Goal: Transaction & Acquisition: Book appointment/travel/reservation

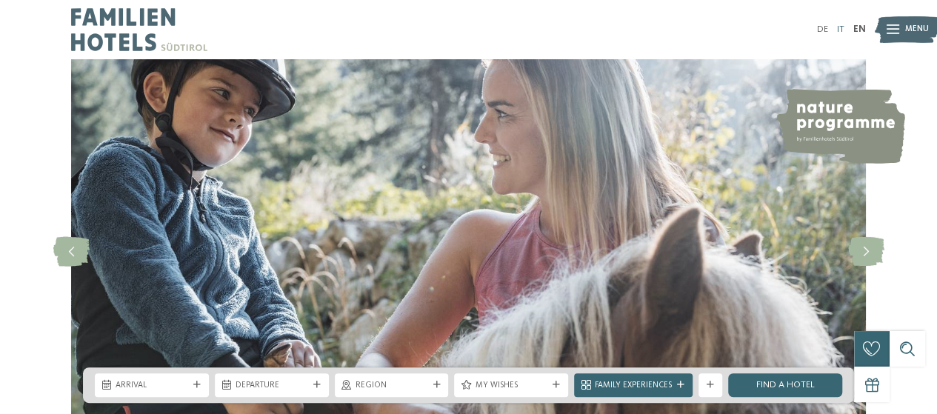
click at [840, 27] on link "IT" at bounding box center [840, 29] width 7 height 10
click at [841, 26] on link "IT" at bounding box center [841, 29] width 10 height 10
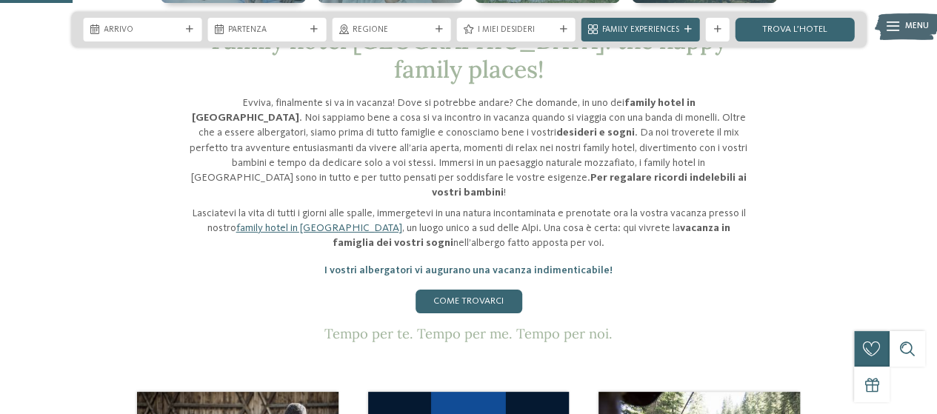
scroll to position [518, 0]
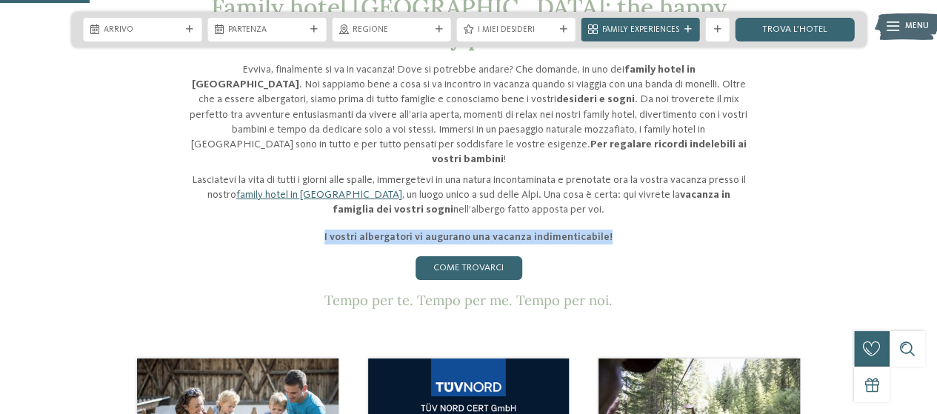
drag, startPoint x: 329, startPoint y: 196, endPoint x: 649, endPoint y: 201, distance: 319.9
click at [649, 230] on p "I vostri albergatori vi augurano una vacanza indimenticabile!" at bounding box center [468, 237] width 563 height 15
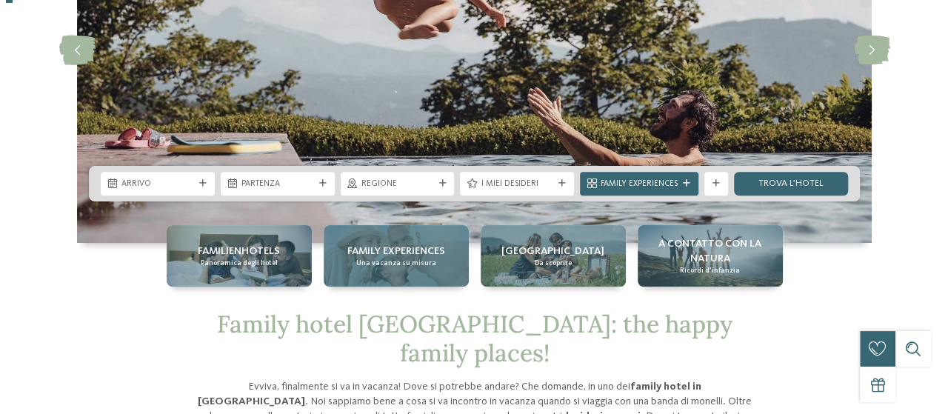
scroll to position [296, 0]
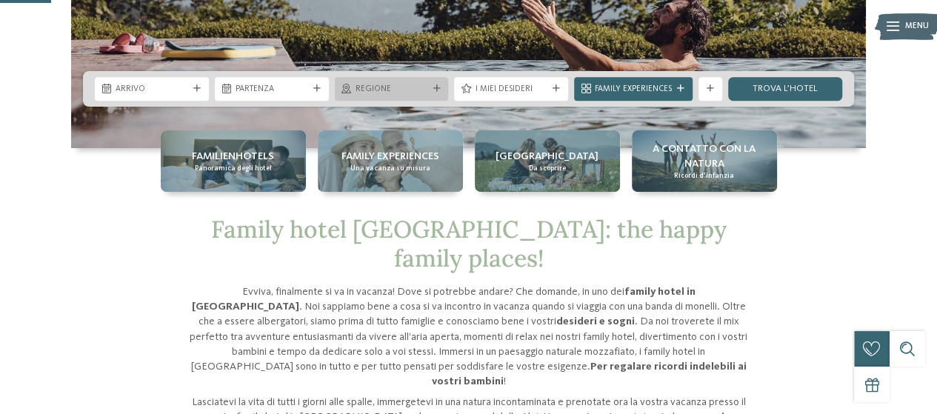
click at [413, 85] on span "Regione" at bounding box center [391, 90] width 73 height 12
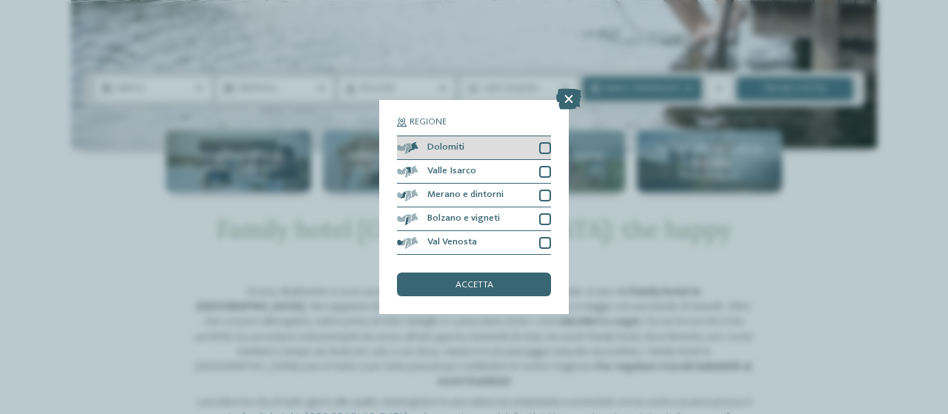
click at [462, 142] on div "Dolomiti" at bounding box center [474, 148] width 154 height 24
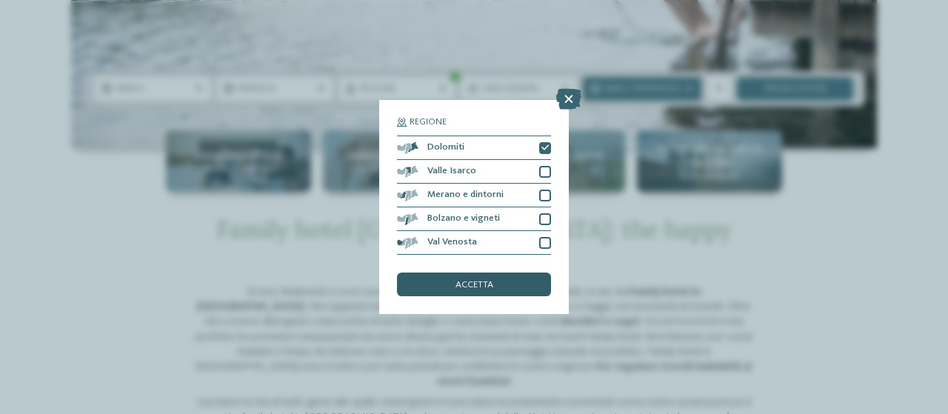
click at [478, 285] on span "accetta" at bounding box center [474, 286] width 38 height 10
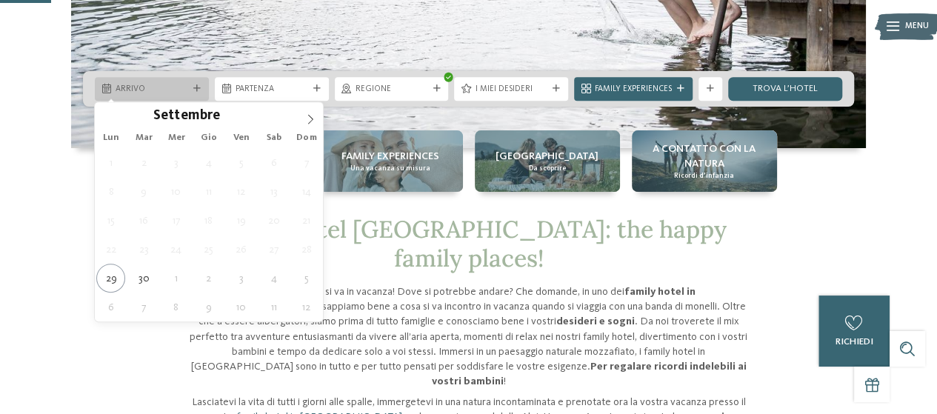
click at [181, 91] on span "Arrivo" at bounding box center [151, 90] width 73 height 12
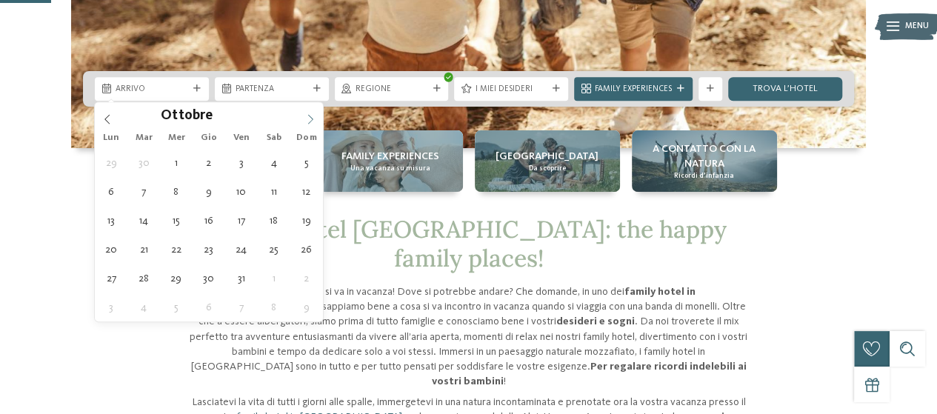
click at [311, 125] on span at bounding box center [310, 114] width 25 height 25
type input "****"
click at [311, 125] on span at bounding box center [310, 114] width 25 height 25
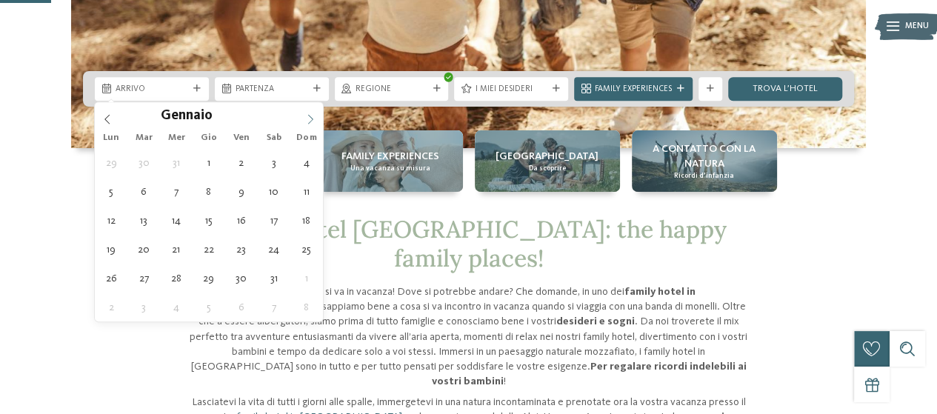
click at [311, 125] on span at bounding box center [310, 114] width 25 height 25
type div "15.02.2026"
type input "****"
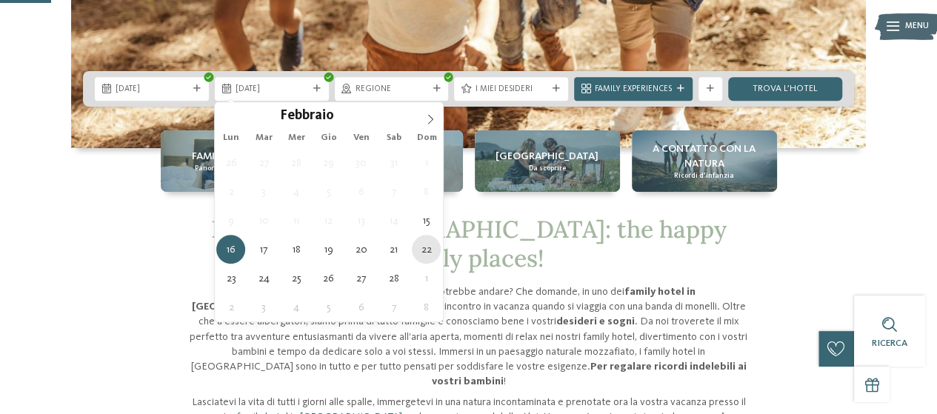
type div "22.02.2026"
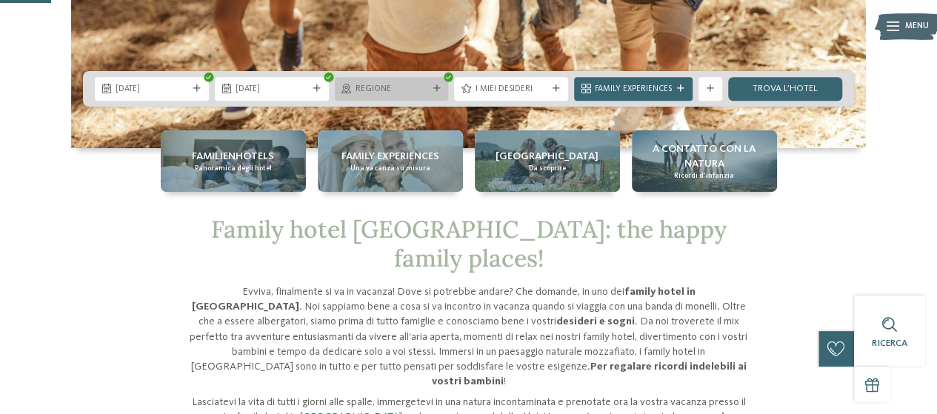
click at [406, 90] on span "Regione" at bounding box center [391, 90] width 73 height 12
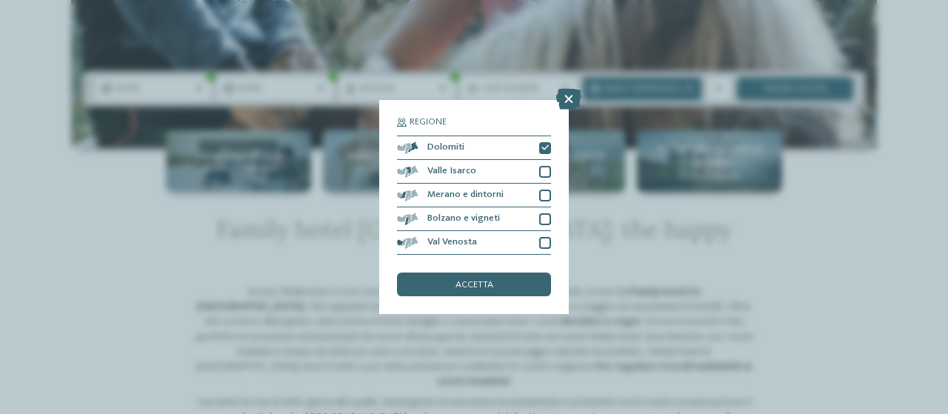
click at [829, 211] on div "Regione Dolomiti" at bounding box center [474, 207] width 948 height 414
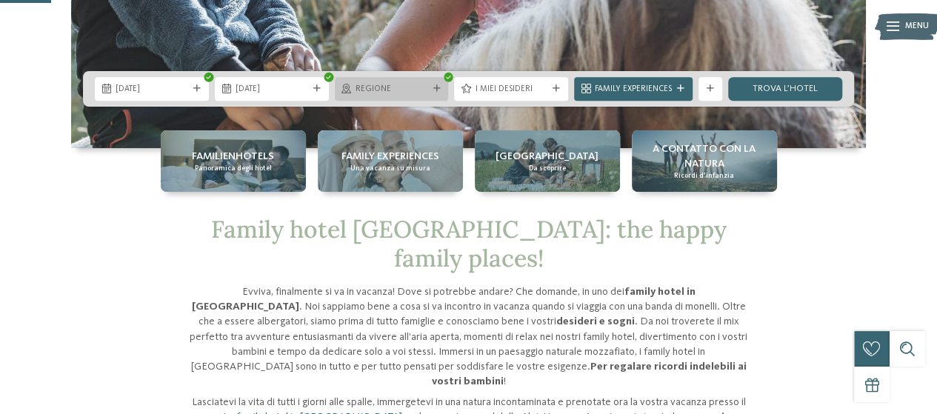
click at [407, 88] on span "Regione" at bounding box center [391, 90] width 73 height 12
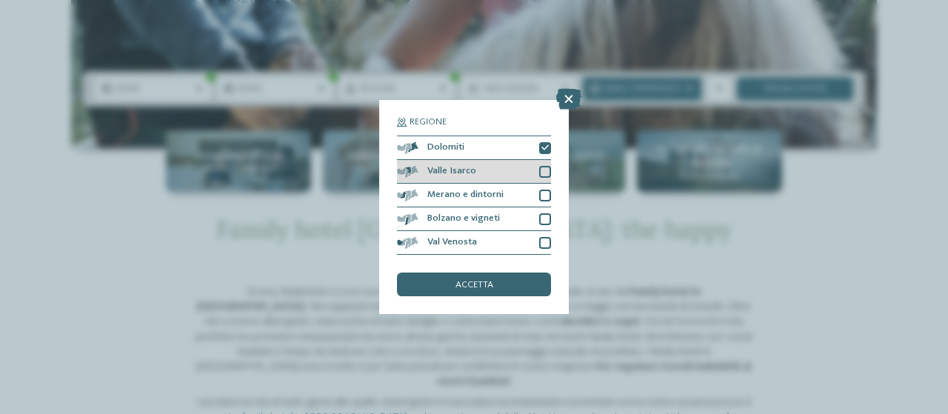
click at [544, 170] on div at bounding box center [545, 172] width 12 height 12
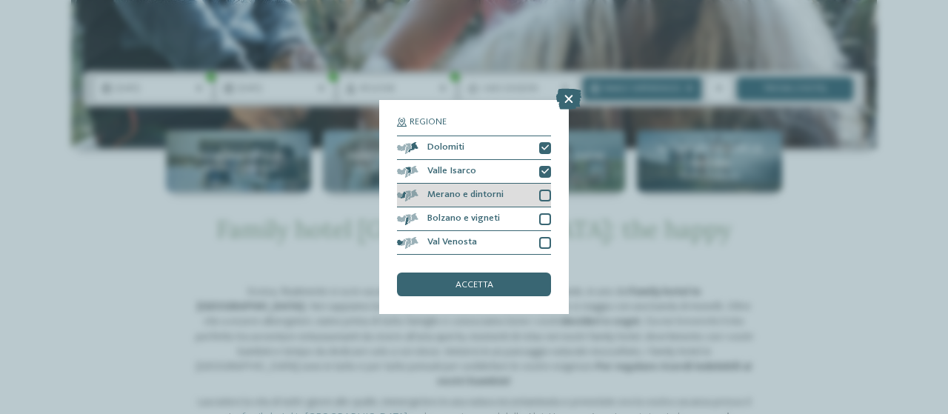
click at [549, 190] on div at bounding box center [545, 196] width 12 height 12
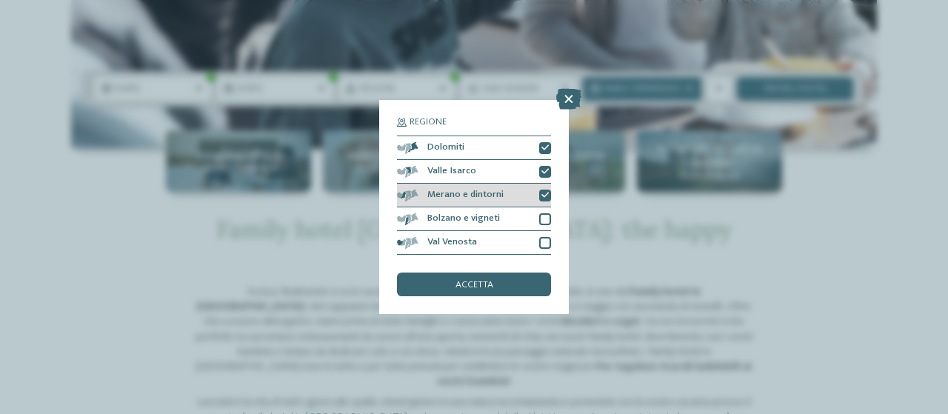
click at [549, 203] on div "Merano e dintorni" at bounding box center [474, 196] width 154 height 24
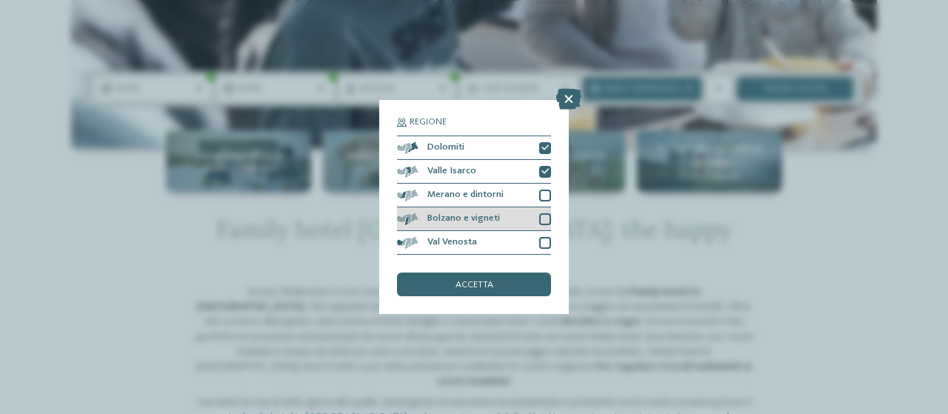
click at [545, 230] on div "Bolzano e vigneti" at bounding box center [474, 219] width 154 height 24
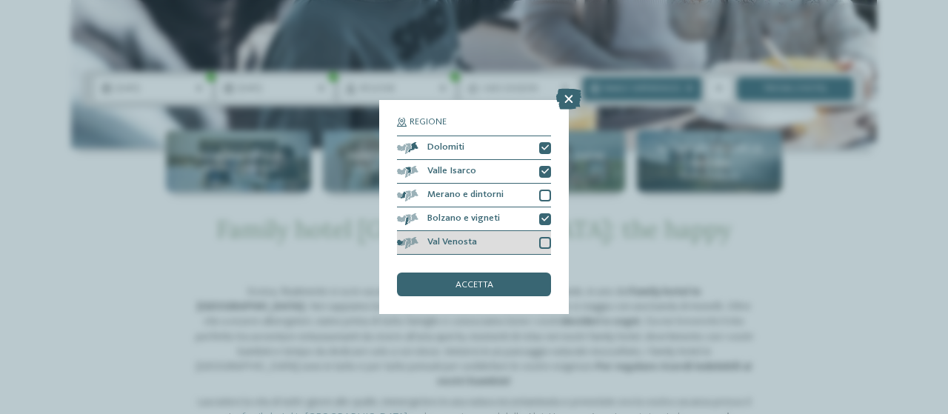
click at [545, 246] on div at bounding box center [545, 243] width 12 height 12
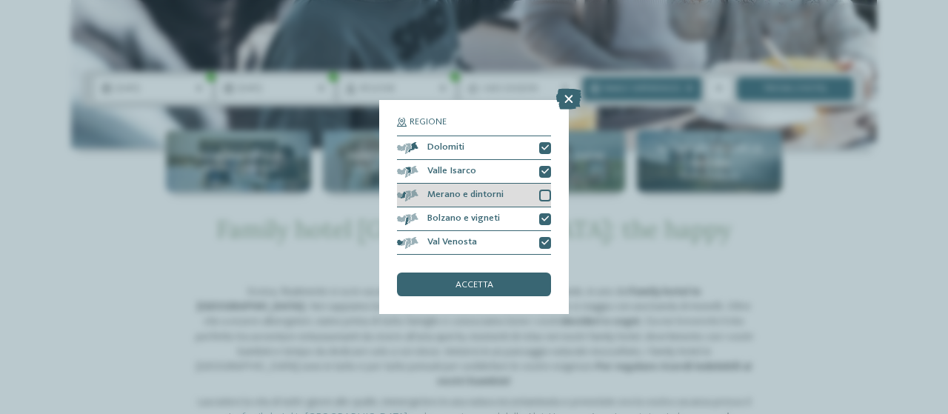
click at [541, 195] on div at bounding box center [545, 196] width 12 height 12
click at [815, 207] on div "Regione Dolomiti" at bounding box center [474, 207] width 948 height 414
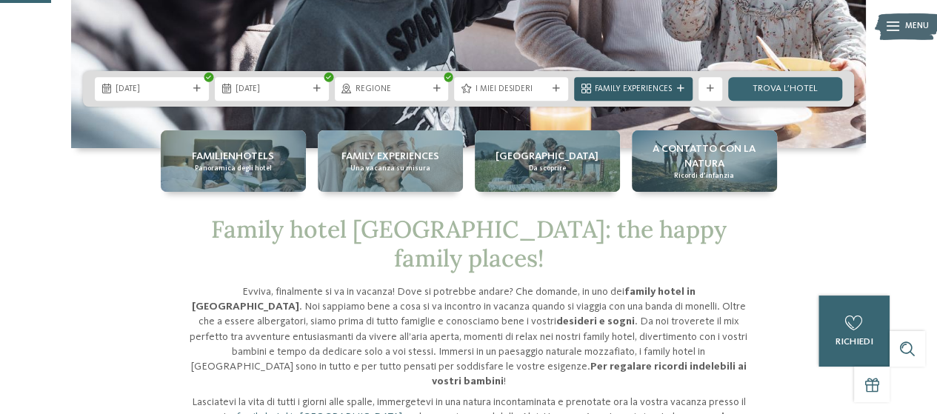
click at [619, 84] on span "Family Experiences" at bounding box center [633, 90] width 77 height 12
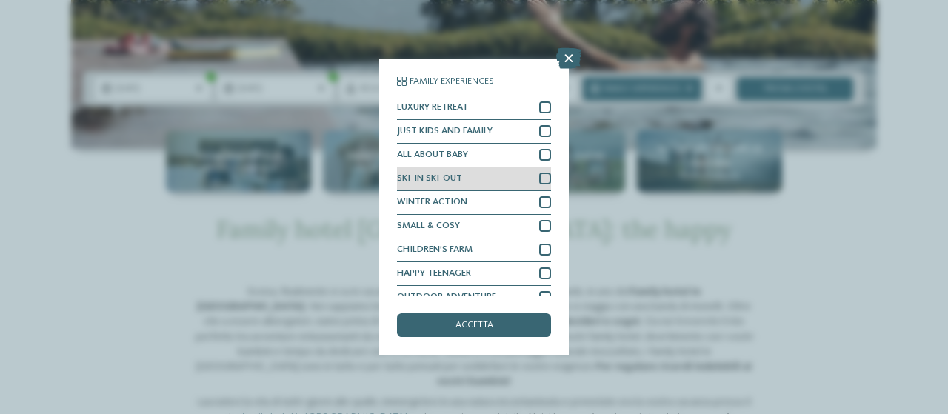
click at [498, 183] on div "SKI-IN SKI-OUT" at bounding box center [474, 179] width 154 height 24
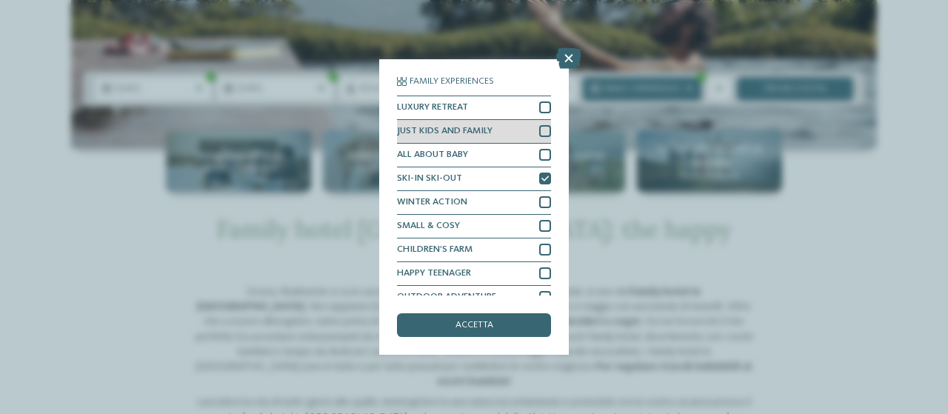
click at [520, 125] on div "JUST KIDS AND FAMILY" at bounding box center [474, 132] width 154 height 24
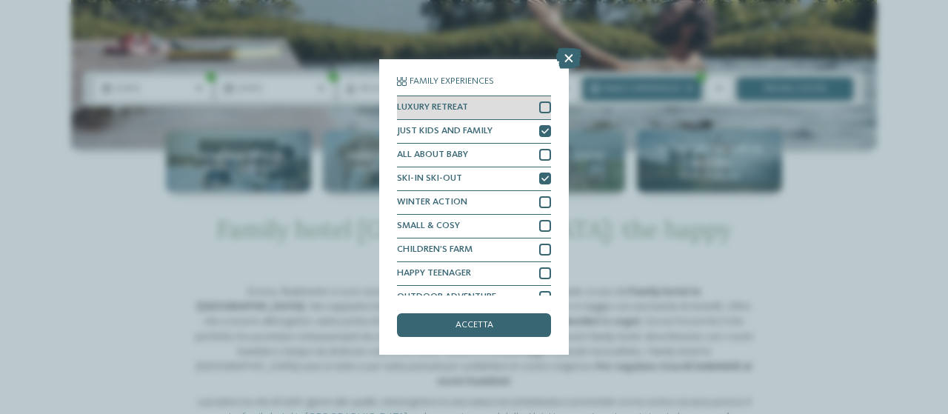
click at [526, 116] on div "LUXURY RETREAT" at bounding box center [474, 108] width 154 height 24
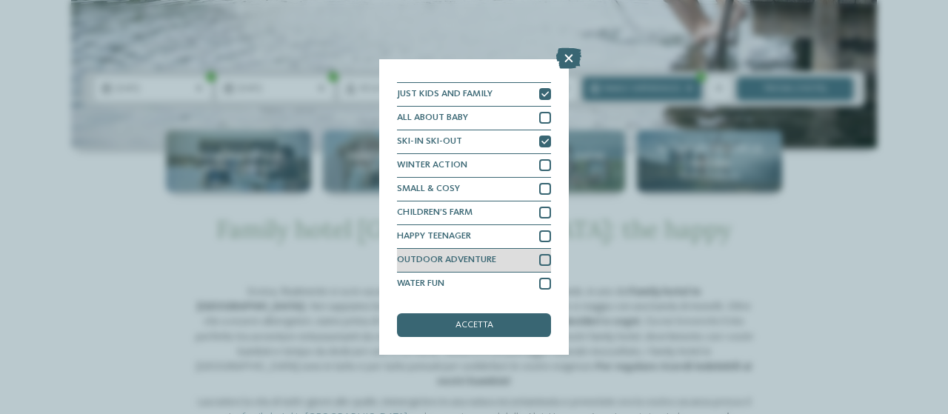
scroll to position [0, 0]
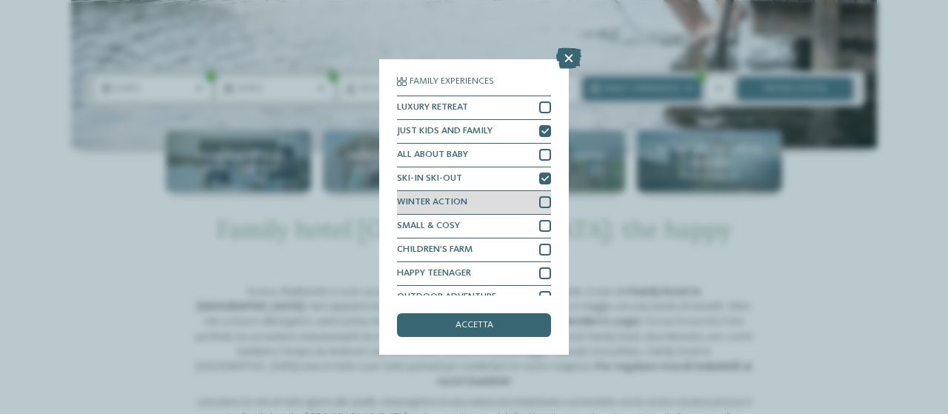
click at [539, 204] on div at bounding box center [545, 202] width 12 height 12
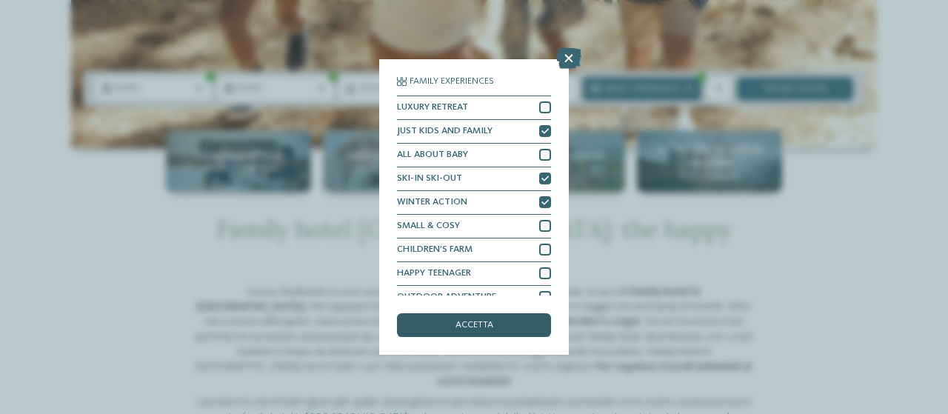
click at [466, 321] on span "accetta" at bounding box center [474, 326] width 38 height 10
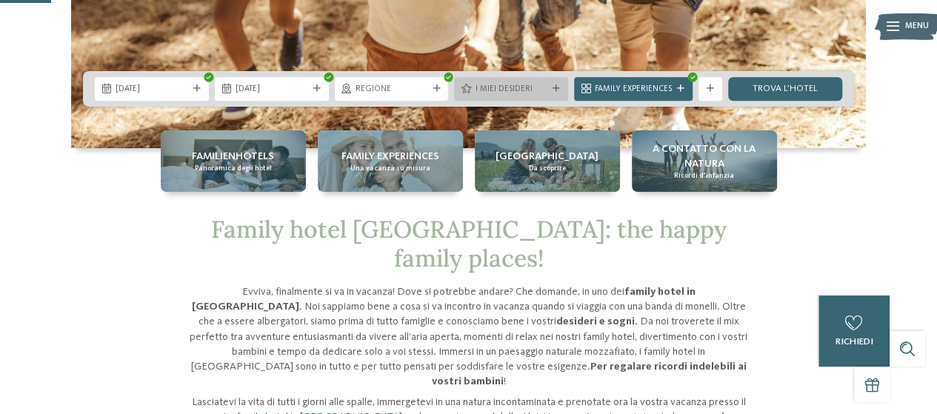
click at [471, 87] on icon at bounding box center [466, 89] width 10 height 10
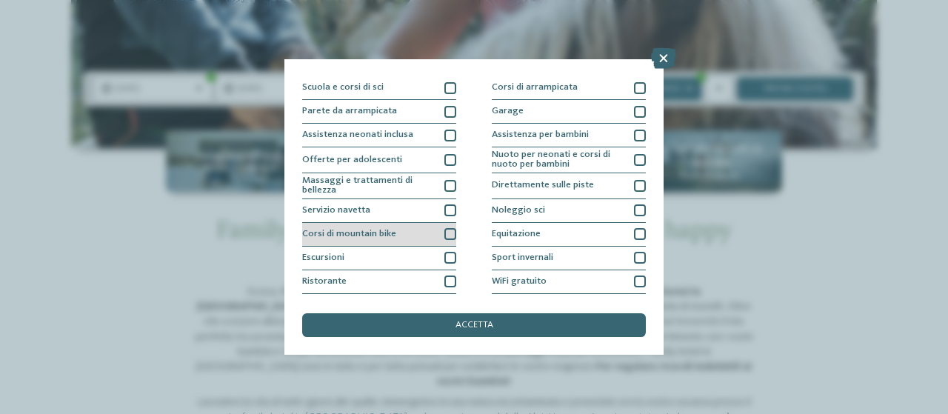
scroll to position [207, 0]
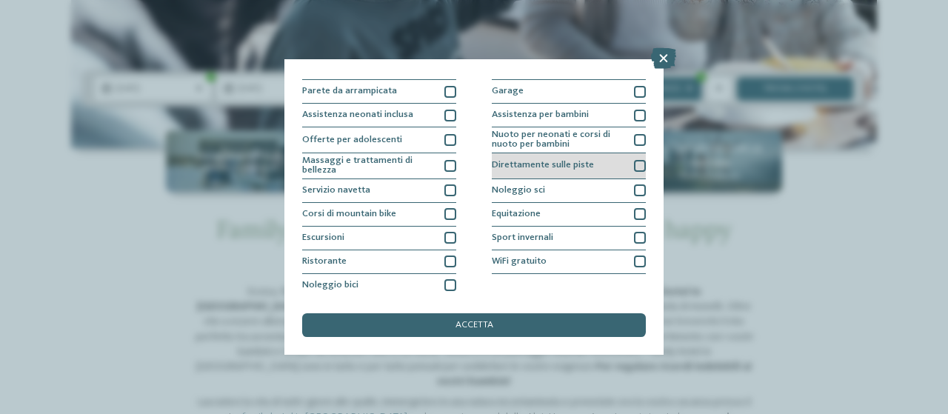
click at [564, 162] on span "Direttamente sulle piste" at bounding box center [543, 166] width 102 height 10
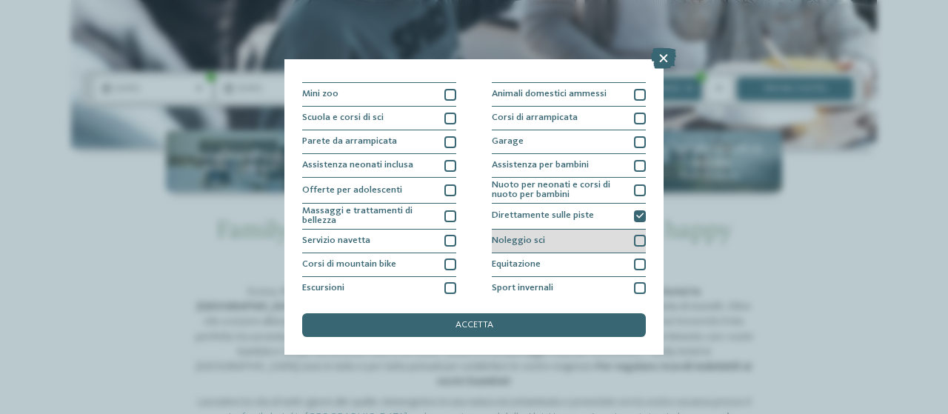
scroll to position [133, 0]
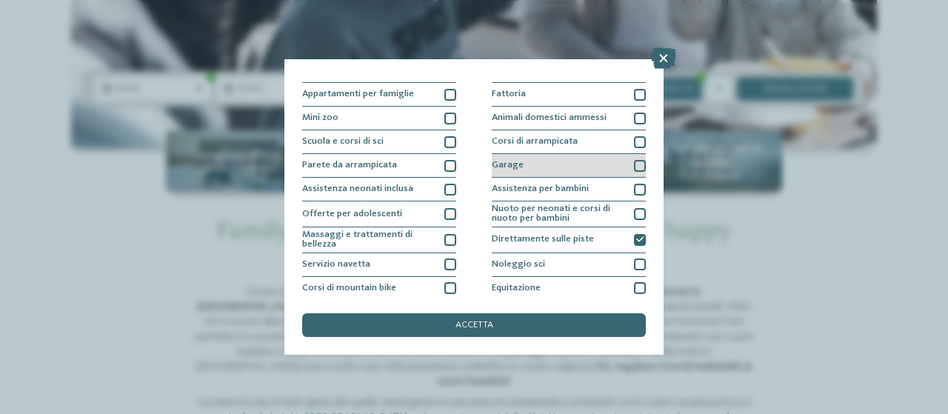
click at [555, 163] on div "Garage" at bounding box center [569, 166] width 154 height 24
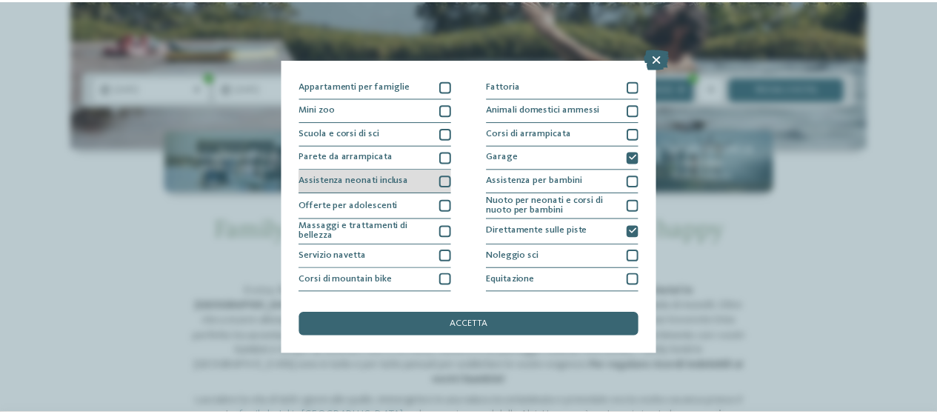
scroll to position [207, 0]
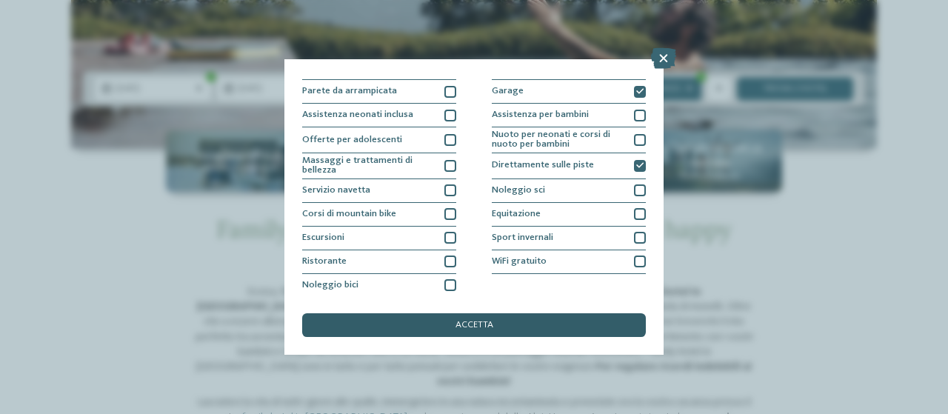
click at [472, 331] on div "accetta" at bounding box center [474, 325] width 344 height 24
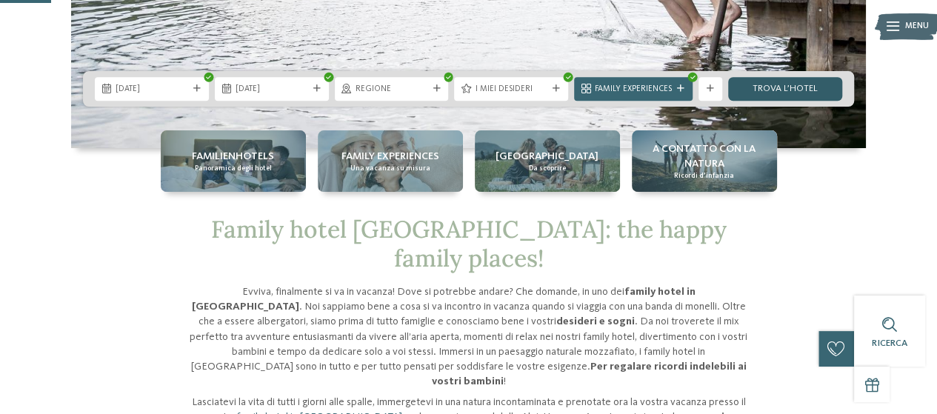
click at [790, 87] on link "trova l’hotel" at bounding box center [785, 89] width 114 height 24
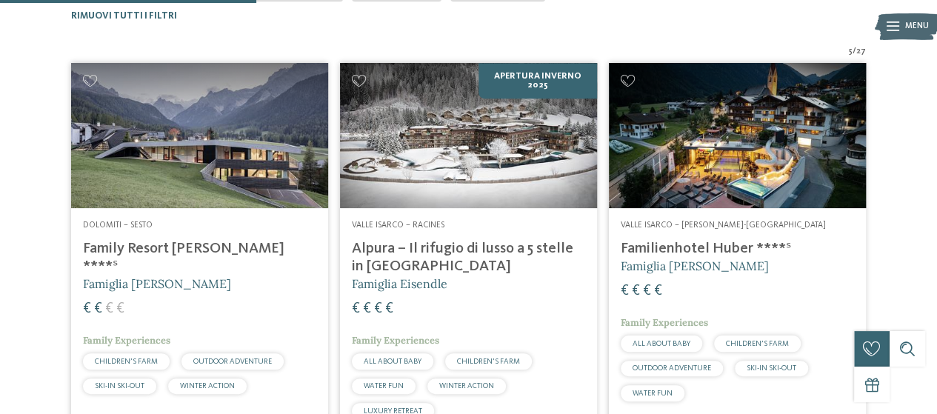
scroll to position [489, 0]
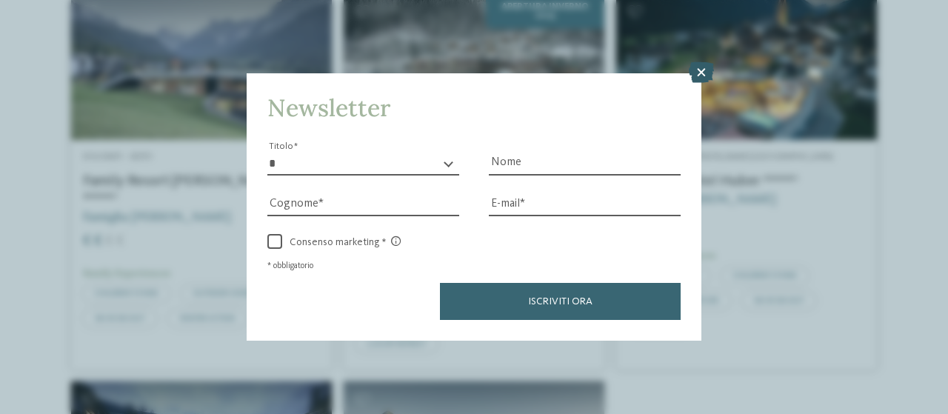
click at [702, 70] on icon at bounding box center [701, 72] width 25 height 21
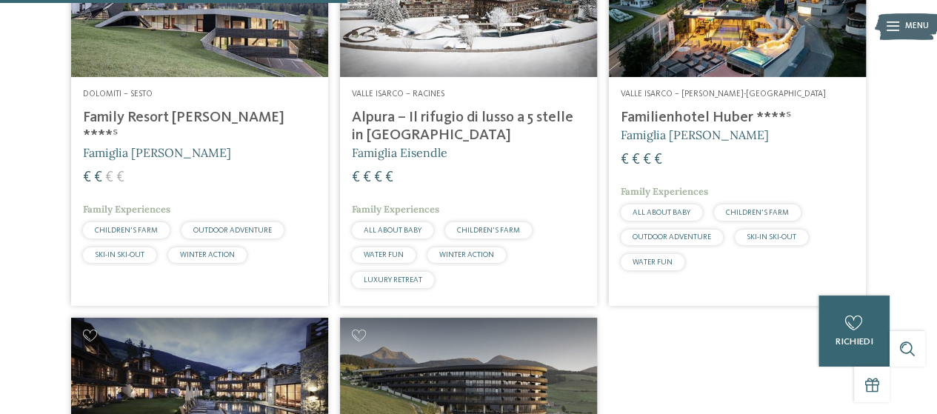
scroll to position [415, 0]
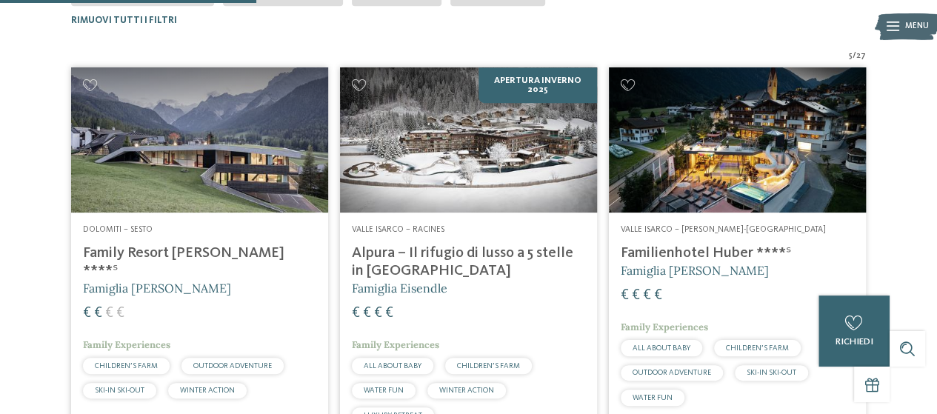
click at [678, 244] on h4 "Familienhotel Huber ****ˢ" at bounding box center [736, 253] width 233 height 18
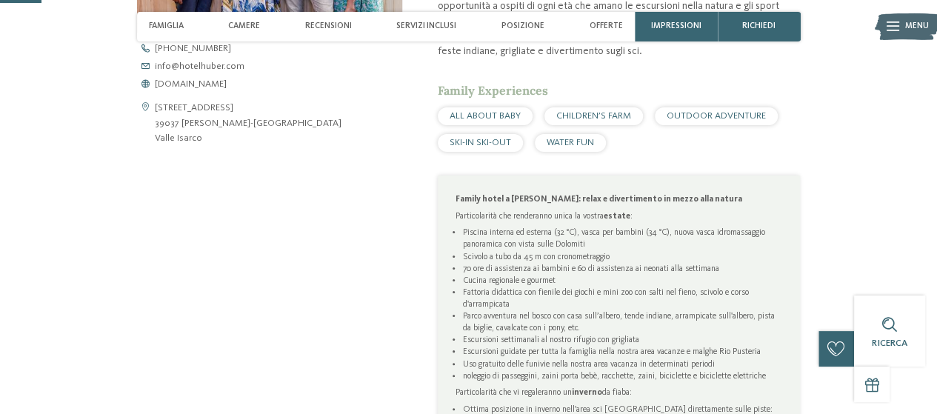
scroll to position [592, 0]
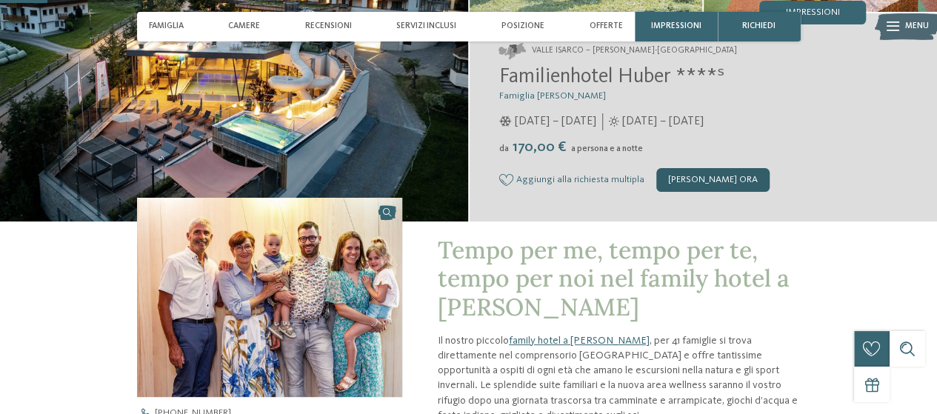
click at [695, 175] on div "[PERSON_NAME] ora" at bounding box center [712, 180] width 113 height 24
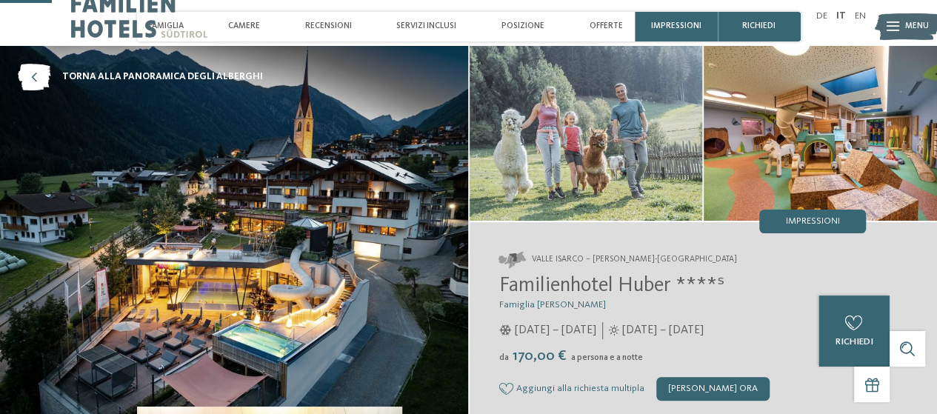
scroll to position [0, 0]
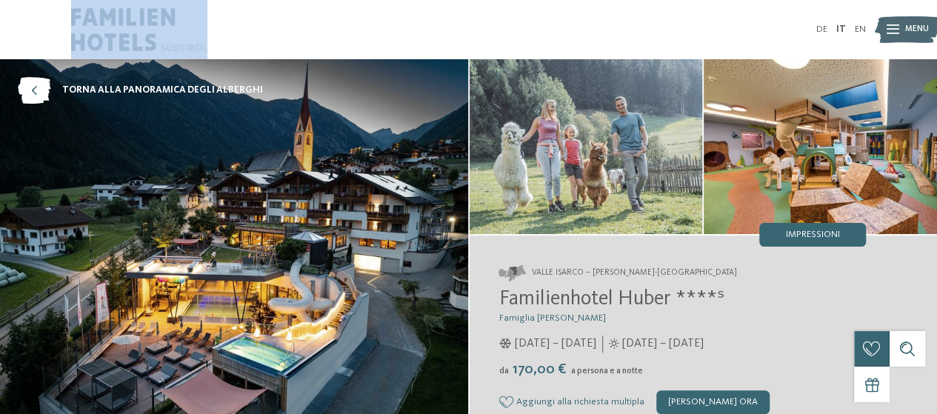
drag, startPoint x: 46, startPoint y: 11, endPoint x: 203, endPoint y: 47, distance: 160.9
copy body "Solo un momento – il sito web sta caricando …"
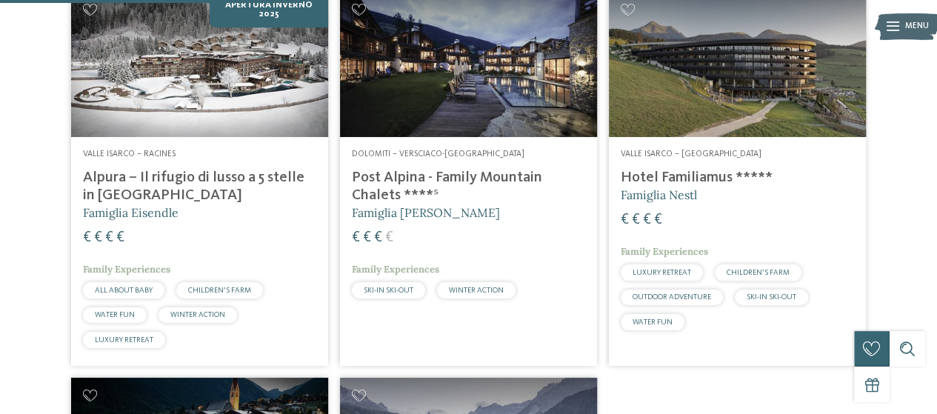
scroll to position [469, 0]
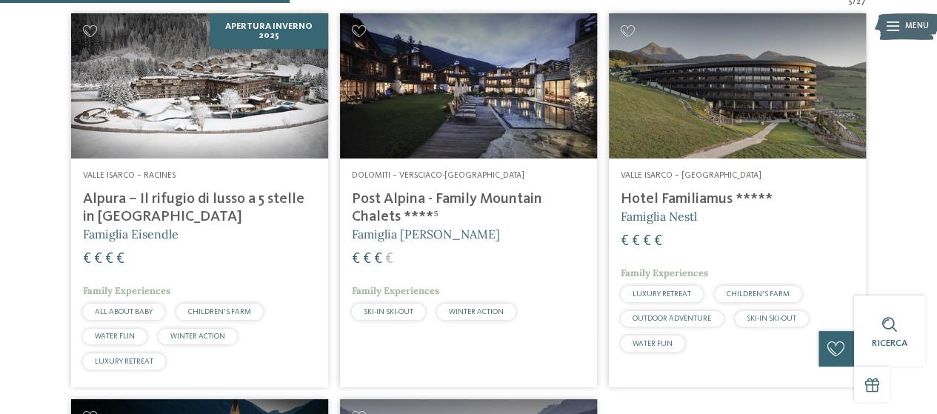
click at [184, 190] on h4 "Alpura – Il rifugio di lusso a 5 stelle in [GEOGRAPHIC_DATA]" at bounding box center [199, 208] width 233 height 36
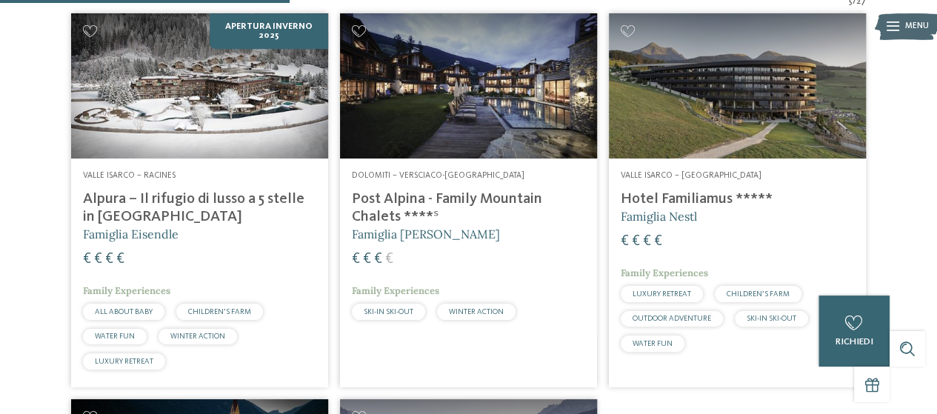
click at [686, 195] on h4 "Hotel Familiamus *****" at bounding box center [736, 199] width 233 height 18
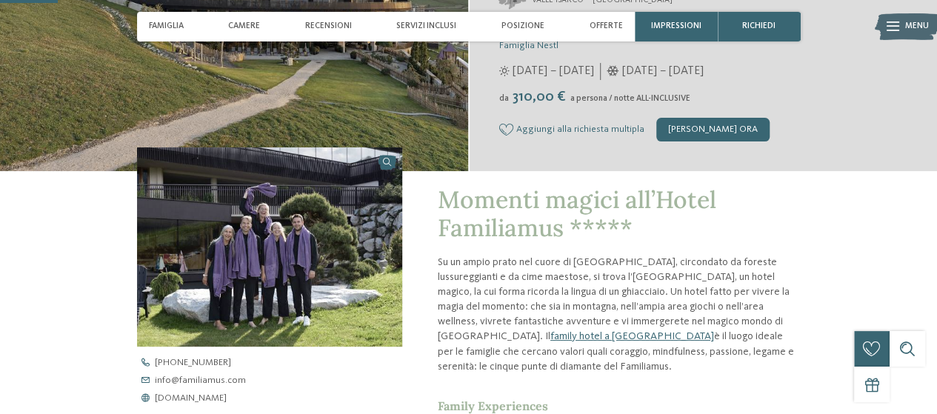
scroll to position [296, 0]
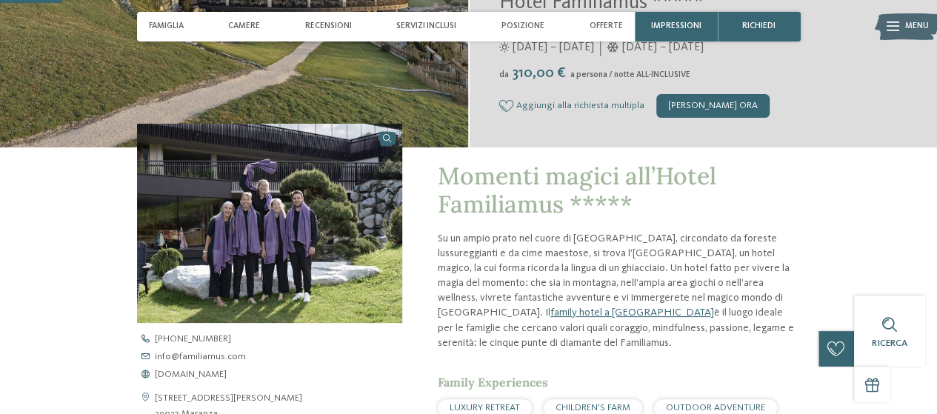
drag, startPoint x: 434, startPoint y: 239, endPoint x: 670, endPoint y: 344, distance: 258.5
click at [670, 344] on p "Su un ampio prato nel cuore di Maranza, circondato da foreste lussureggianti e …" at bounding box center [619, 290] width 363 height 119
drag, startPoint x: 670, startPoint y: 344, endPoint x: 574, endPoint y: 338, distance: 96.4
click at [574, 338] on p "Su un ampio prato nel cuore di Maranza, circondato da foreste lussureggianti e …" at bounding box center [619, 290] width 363 height 119
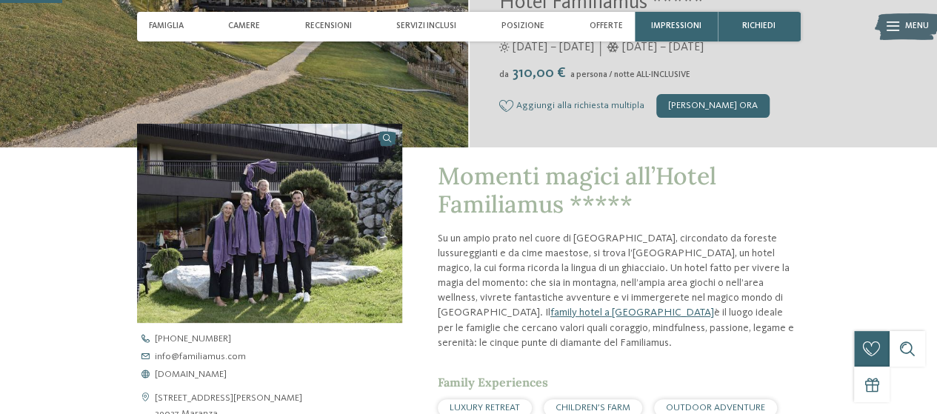
click at [574, 338] on p "Su un ampio prato nel cuore di Maranza, circondato da foreste lussureggianti e …" at bounding box center [619, 290] width 363 height 119
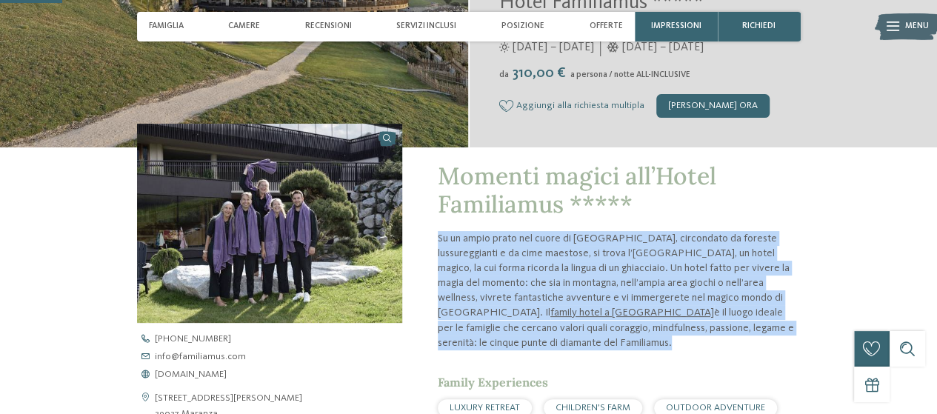
click at [574, 338] on p "Su un ampio prato nel cuore di Maranza, circondato da foreste lussureggianti e …" at bounding box center [619, 290] width 363 height 119
click at [577, 340] on p "Su un ampio prato nel cuore di Maranza, circondato da foreste lussureggianti e …" at bounding box center [619, 290] width 363 height 119
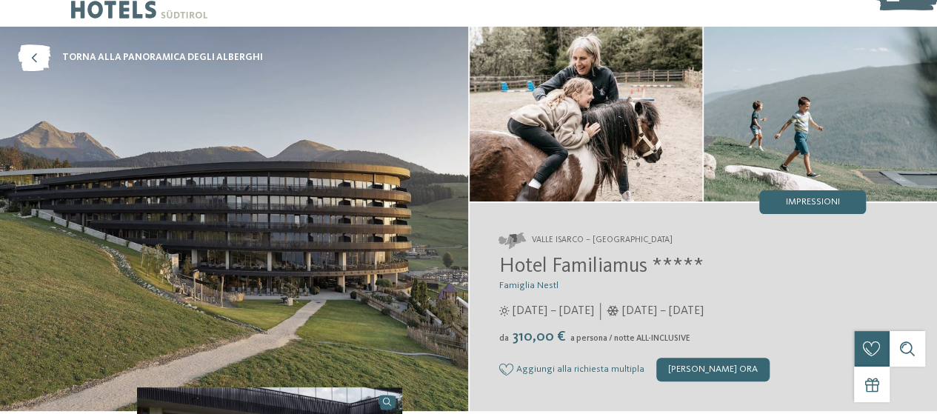
scroll to position [0, 0]
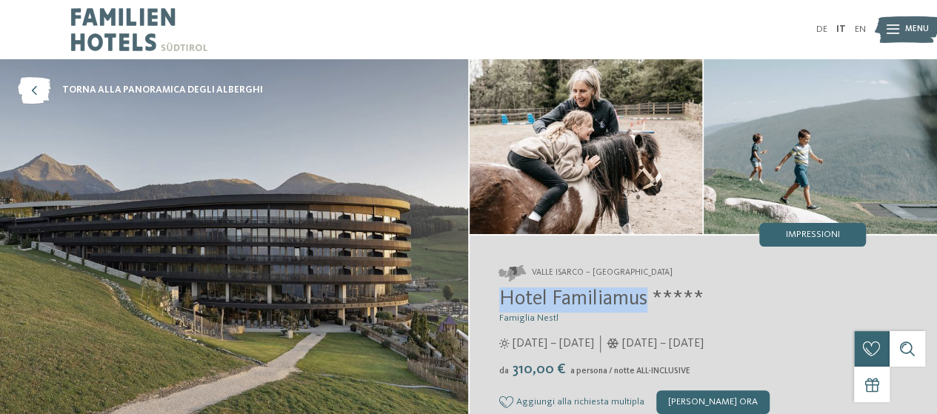
drag, startPoint x: 498, startPoint y: 302, endPoint x: 646, endPoint y: 306, distance: 148.1
click at [646, 306] on div "Valle Isarco – Maranza Hotel Familiamus ***** Famiglia Nestl da" at bounding box center [703, 339] width 468 height 208
copy span "Hotel Familiamus"
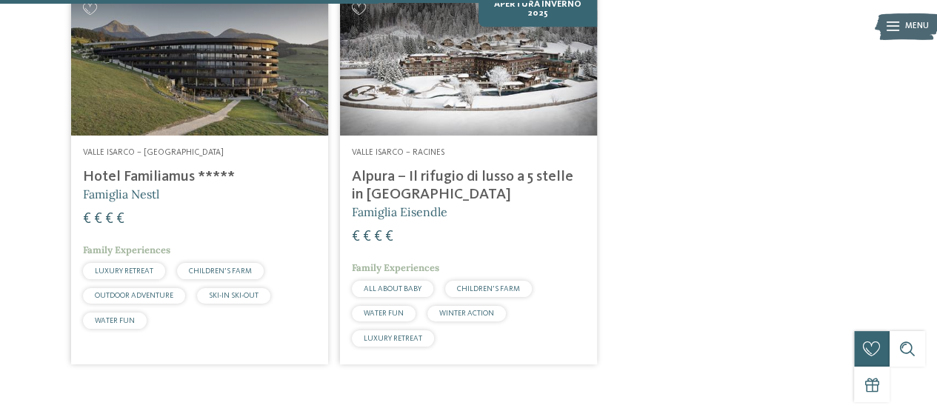
scroll to position [840, 0]
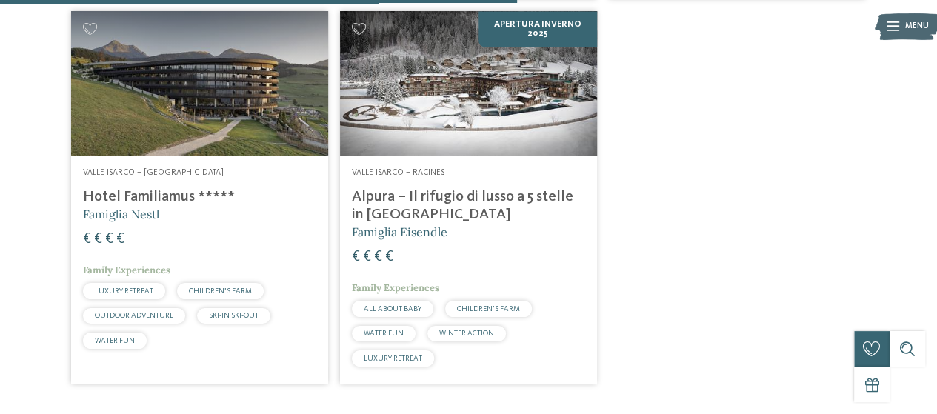
click at [418, 193] on h4 "Alpura – Il rifugio di lusso a 5 stelle in [GEOGRAPHIC_DATA]" at bounding box center [468, 206] width 233 height 36
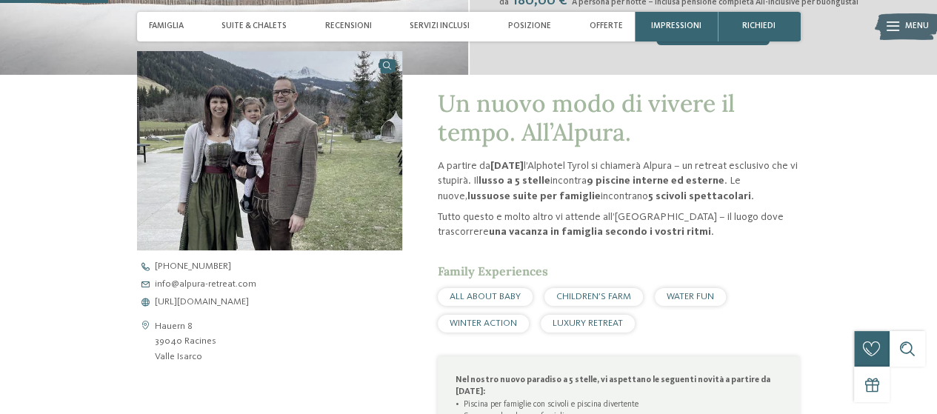
scroll to position [370, 0]
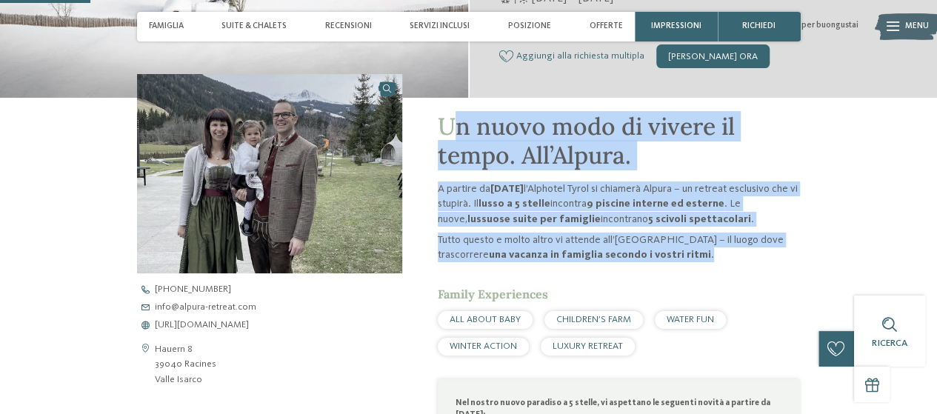
drag, startPoint x: 455, startPoint y: 131, endPoint x: 769, endPoint y: 261, distance: 339.9
click at [769, 261] on div "Un nuovo modo di vivere il tempo. All’Alpura. A partire da [DATE] l’Alphotel Ty…" at bounding box center [619, 398] width 363 height 571
click at [769, 261] on p "Tutto questo e molto altro vi attende all’[GEOGRAPHIC_DATA] – il luogo dove tra…" at bounding box center [619, 247] width 363 height 30
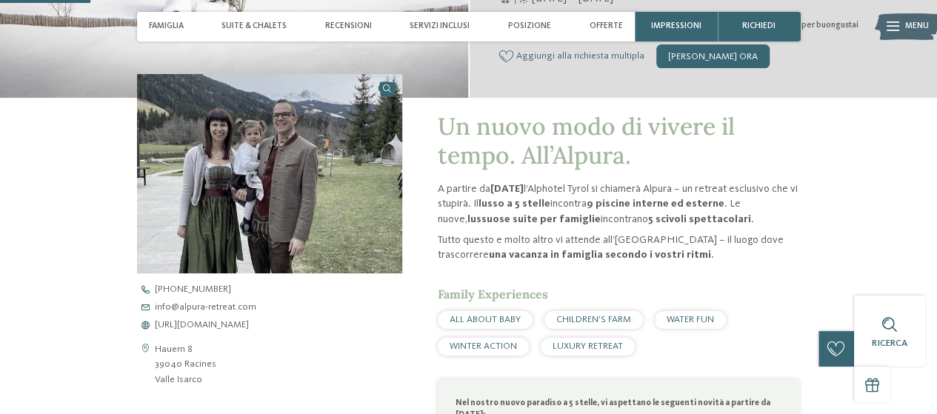
click at [769, 261] on p "Tutto questo e molto altro vi attende all’[GEOGRAPHIC_DATA] – il luogo dove tra…" at bounding box center [619, 247] width 363 height 30
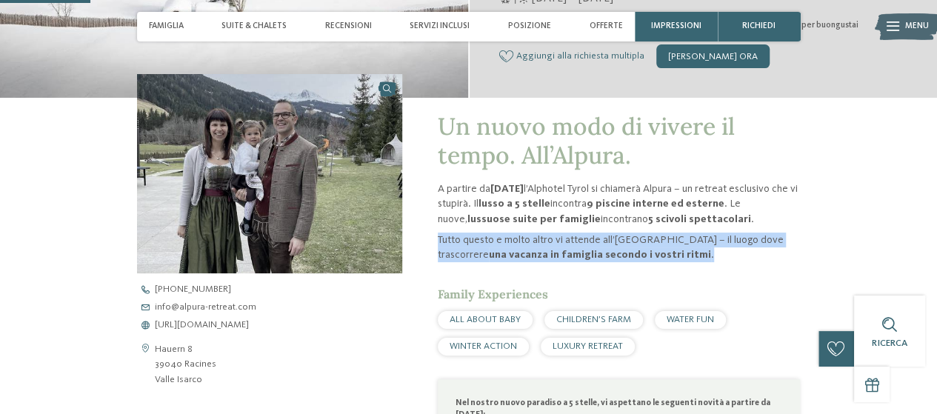
click at [769, 261] on p "Tutto questo e molto altro vi attende all’[GEOGRAPHIC_DATA] – il luogo dove tra…" at bounding box center [619, 247] width 363 height 30
click at [684, 253] on p "Tutto questo e molto altro vi attende all’[GEOGRAPHIC_DATA] – il luogo dove tra…" at bounding box center [619, 247] width 363 height 30
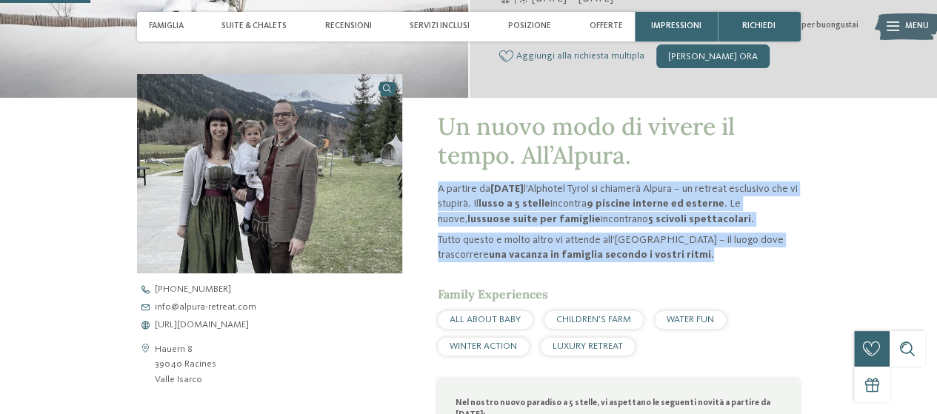
drag, startPoint x: 684, startPoint y: 253, endPoint x: 440, endPoint y: 192, distance: 251.9
click at [440, 192] on div "A partire da [DATE] l’Alphotel Tyrol si chiamerà Alpura – un retreat esclusivo …" at bounding box center [619, 221] width 363 height 81
click at [440, 192] on p "A partire da [DATE] l’Alphotel Tyrol si chiamerà Alpura – un retreat esclusivo …" at bounding box center [619, 203] width 363 height 44
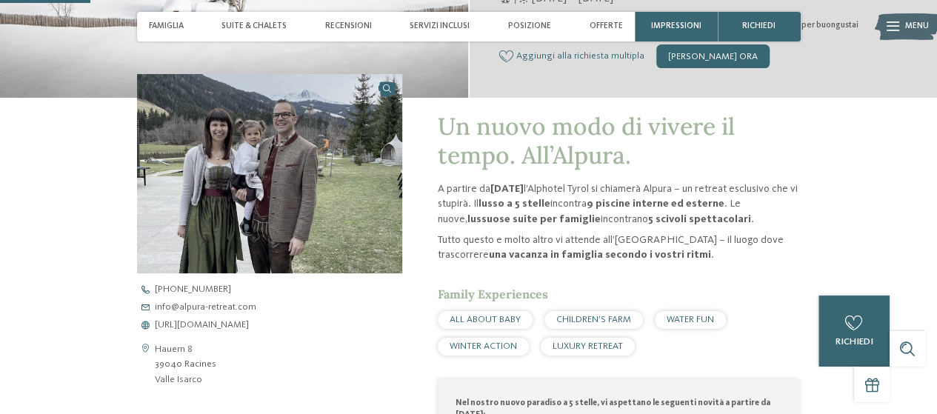
click at [528, 153] on span "Un nuovo modo di vivere il tempo. All’Alpura." at bounding box center [586, 140] width 297 height 58
drag, startPoint x: 563, startPoint y: 191, endPoint x: 699, endPoint y: 189, distance: 136.2
click at [699, 189] on p "A partire da [DATE] l’Alphotel Tyrol si chiamerà Alpura – un retreat esclusivo …" at bounding box center [619, 203] width 363 height 44
